Goal: Task Accomplishment & Management: Manage account settings

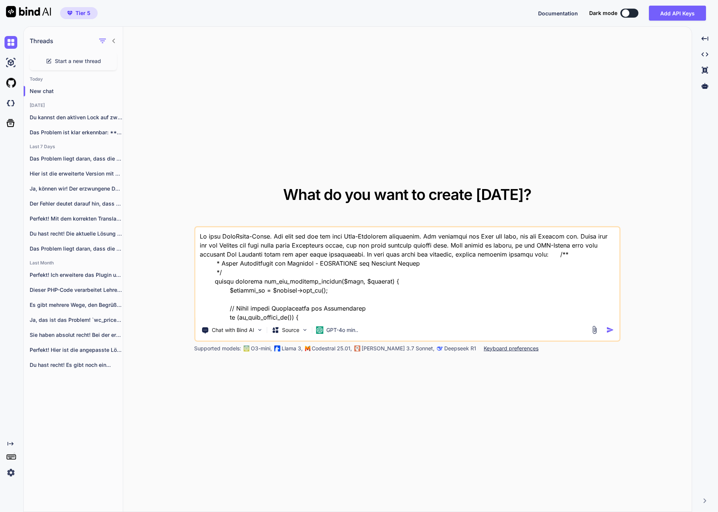
click at [11, 474] on img at bounding box center [11, 473] width 13 height 13
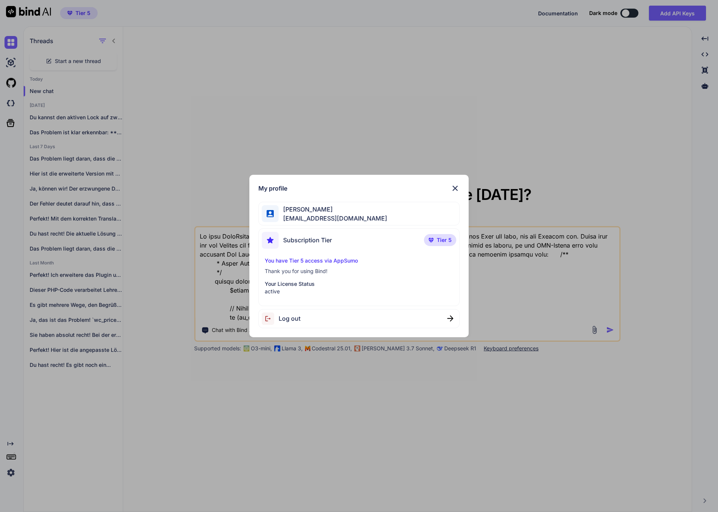
click at [455, 183] on div "My profile [PERSON_NAME] [EMAIL_ADDRESS][DOMAIN_NAME] Subscription Tier Tier 5 …" at bounding box center [358, 256] width 219 height 163
click at [459, 188] on img at bounding box center [454, 188] width 9 height 9
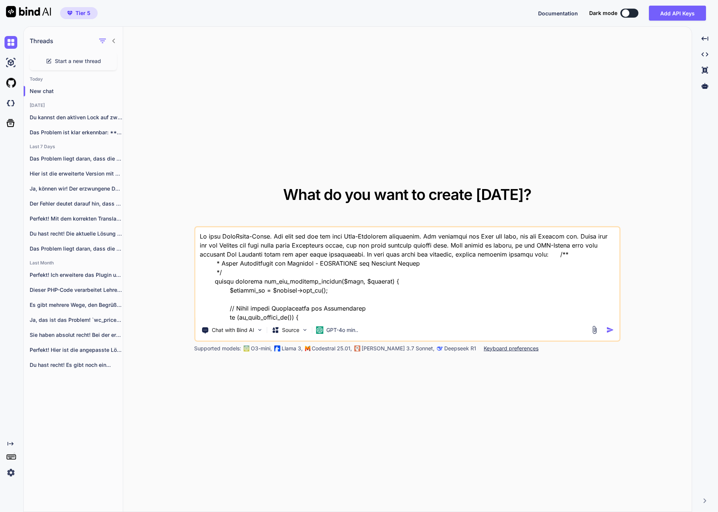
click at [8, 446] on icon "Created with Pixso." at bounding box center [11, 444] width 6 height 6
type textarea "x"
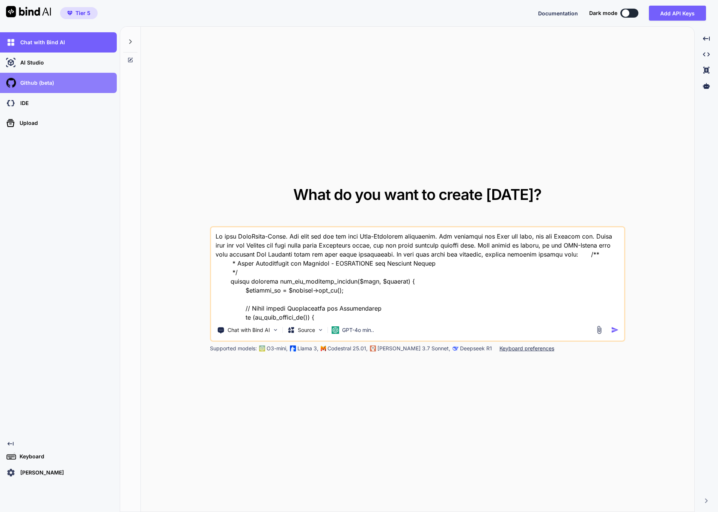
click at [53, 86] on p "Github (beta)" at bounding box center [35, 83] width 37 height 8
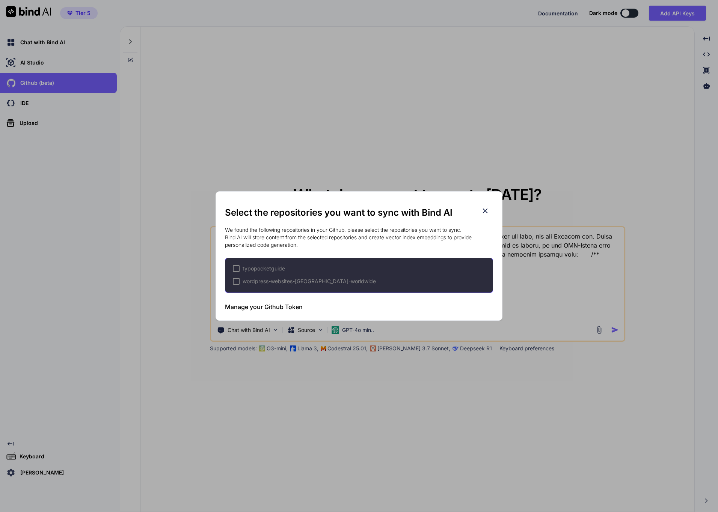
click at [248, 310] on h3 "Manage your Github Token" at bounding box center [264, 307] width 78 height 9
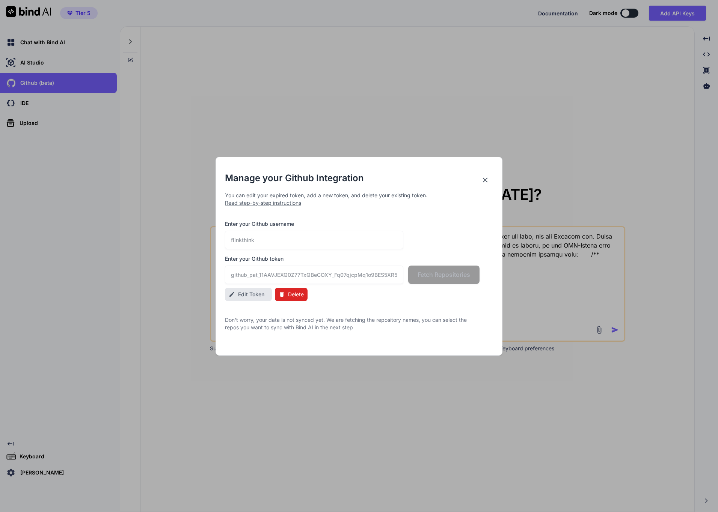
click at [245, 293] on span "Edit Token" at bounding box center [251, 295] width 26 height 8
click at [276, 276] on input "github_pat_11AAVJEXQ0Z77TxQBeCOXY_Fq07qjcpMq1o9BES5XR5ptZA9AshlmoP8nT1yff2SAn2X…" at bounding box center [314, 275] width 178 height 18
paste input "4AhGrv50JeJC_McuWIdwE4pLezFw1ELls2X7zVXoTiwtyMkp55GOGM0FKOCG4ZAAM2XZO3On"
type input "github_pat_11AAVJEXQ04AhGrv50JeJC_McuWIdwE4pLezFw1ELls2X7zVXoTiwtyMkp55GOGM0FKO…"
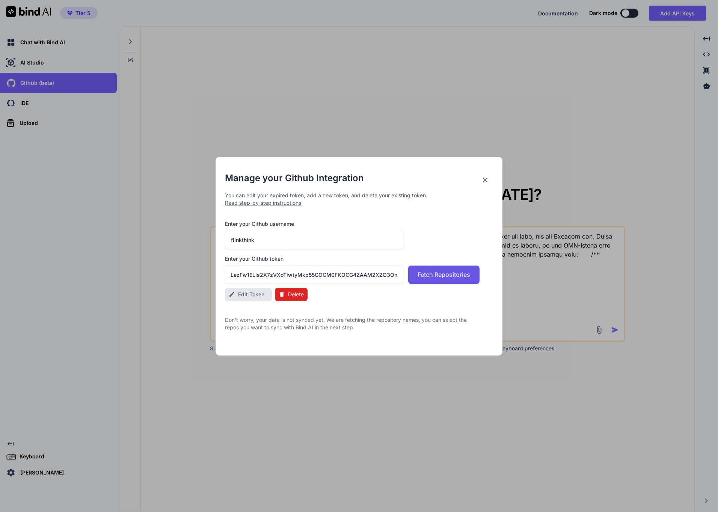
click at [422, 274] on span "Fetch Repositories" at bounding box center [443, 274] width 53 height 9
